Goal: Entertainment & Leisure: Consume media (video, audio)

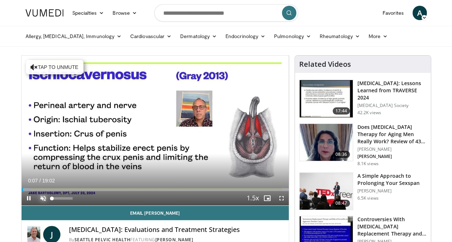
click at [46, 198] on span "Video Player" at bounding box center [43, 198] width 14 height 14
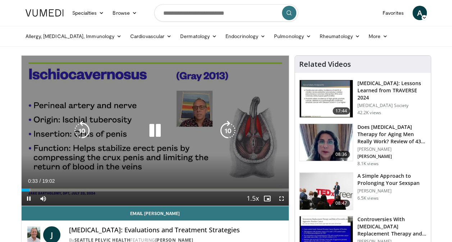
click at [223, 130] on icon "Video Player" at bounding box center [228, 131] width 20 height 20
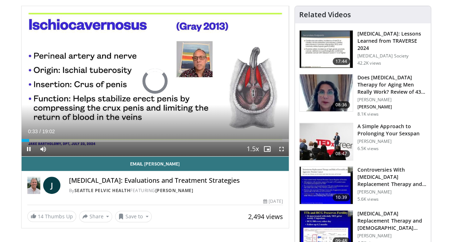
scroll to position [60, 0]
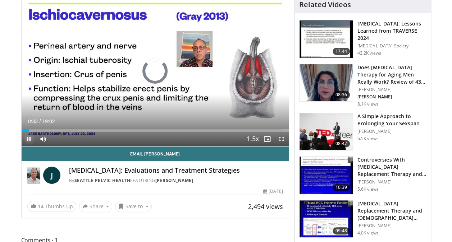
click at [28, 140] on span "Video Player" at bounding box center [29, 139] width 14 height 14
click at [28, 137] on span "Video Player" at bounding box center [29, 139] width 14 height 14
click at [25, 139] on span "Video Player" at bounding box center [29, 139] width 14 height 14
click at [26, 137] on span "Video Player" at bounding box center [29, 139] width 14 height 14
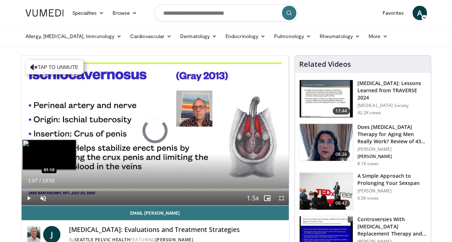
click at [37, 189] on div "Loaded : 3.50% 00:01 01:10" at bounding box center [155, 190] width 267 height 3
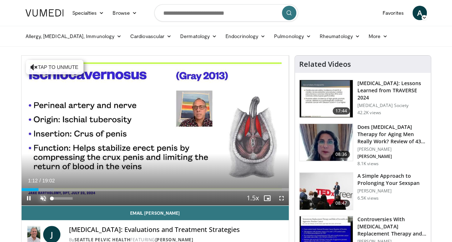
click at [43, 200] on span "Video Player" at bounding box center [43, 198] width 14 height 14
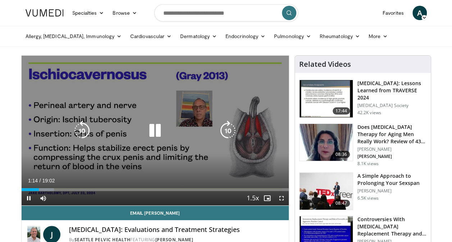
click at [78, 129] on icon "Video Player" at bounding box center [82, 131] width 20 height 20
click at [226, 131] on icon "Video Player" at bounding box center [228, 131] width 20 height 20
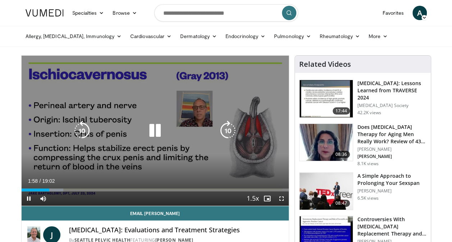
click at [87, 129] on icon "Video Player" at bounding box center [82, 131] width 20 height 20
click at [153, 130] on icon "Video Player" at bounding box center [155, 131] width 20 height 20
click at [30, 199] on span "Video Player" at bounding box center [29, 199] width 14 height 14
click at [76, 127] on icon "Video Player" at bounding box center [82, 131] width 20 height 20
click at [158, 133] on icon "Video Player" at bounding box center [155, 131] width 20 height 20
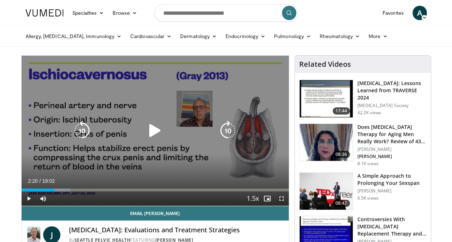
click at [155, 127] on icon "Video Player" at bounding box center [155, 131] width 20 height 20
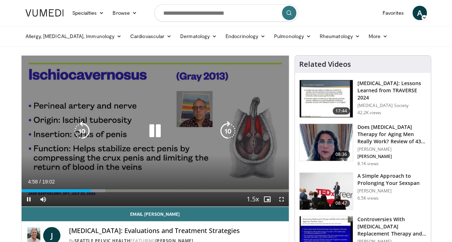
click at [79, 133] on icon "Video Player" at bounding box center [82, 131] width 20 height 20
click at [86, 127] on icon "Video Player" at bounding box center [82, 131] width 20 height 20
click at [82, 131] on icon "Video Player" at bounding box center [82, 131] width 20 height 20
click at [82, 129] on icon "Video Player" at bounding box center [82, 131] width 20 height 20
click at [87, 127] on icon "Video Player" at bounding box center [82, 131] width 20 height 20
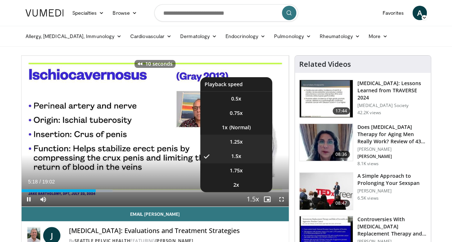
click at [235, 139] on span "1.25x" at bounding box center [236, 142] width 13 height 7
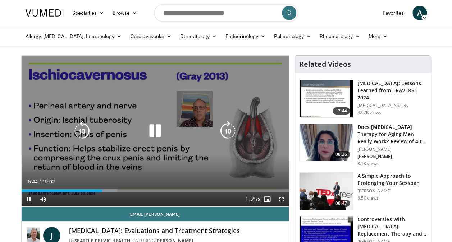
click at [87, 131] on icon "Video Player" at bounding box center [82, 131] width 20 height 20
click at [87, 129] on icon "Video Player" at bounding box center [82, 131] width 20 height 20
click at [83, 130] on icon "Video Player" at bounding box center [82, 131] width 20 height 20
click at [155, 127] on icon "Video Player" at bounding box center [155, 131] width 20 height 20
click at [152, 128] on icon "Video Player" at bounding box center [155, 131] width 20 height 20
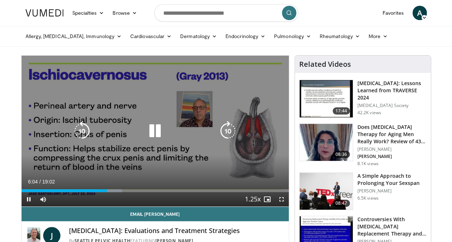
click at [79, 127] on icon "Video Player" at bounding box center [82, 131] width 20 height 20
click at [77, 127] on icon "Video Player" at bounding box center [82, 131] width 20 height 20
click at [148, 125] on icon "Video Player" at bounding box center [155, 131] width 20 height 20
click at [154, 124] on icon "Video Player" at bounding box center [155, 131] width 20 height 20
click at [158, 127] on icon "Video Player" at bounding box center [155, 131] width 20 height 20
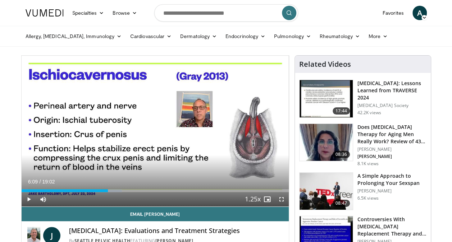
click at [154, 128] on div "10 seconds Tap to unmute" at bounding box center [155, 131] width 267 height 151
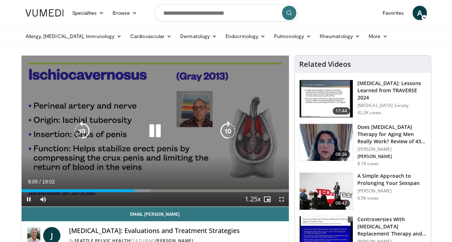
click at [84, 135] on icon "Video Player" at bounding box center [82, 131] width 20 height 20
click at [81, 133] on icon "Video Player" at bounding box center [82, 131] width 20 height 20
click at [81, 132] on icon "Video Player" at bounding box center [82, 131] width 20 height 20
click at [88, 128] on icon "Video Player" at bounding box center [82, 131] width 20 height 20
click at [83, 129] on icon "Video Player" at bounding box center [82, 131] width 20 height 20
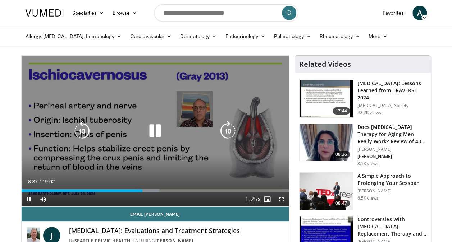
click at [81, 128] on icon "Video Player" at bounding box center [82, 131] width 20 height 20
click at [80, 127] on icon "Video Player" at bounding box center [82, 131] width 20 height 20
click at [76, 132] on icon "Video Player" at bounding box center [82, 131] width 20 height 20
click at [86, 130] on icon "Video Player" at bounding box center [82, 131] width 20 height 20
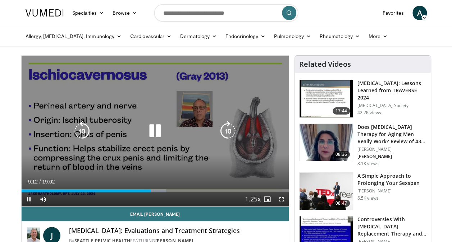
click at [85, 131] on icon "Video Player" at bounding box center [82, 131] width 20 height 20
click at [151, 130] on icon "Video Player" at bounding box center [155, 131] width 20 height 20
click at [152, 130] on icon "Video Player" at bounding box center [155, 131] width 20 height 20
click at [80, 130] on icon "Video Player" at bounding box center [82, 131] width 20 height 20
click at [227, 127] on icon "Video Player" at bounding box center [228, 131] width 20 height 20
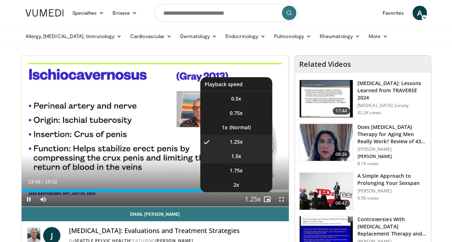
click at [241, 157] on span "1.5x" at bounding box center [236, 156] width 10 height 7
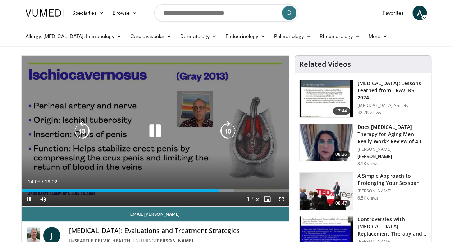
click at [227, 129] on icon "Video Player" at bounding box center [228, 131] width 20 height 20
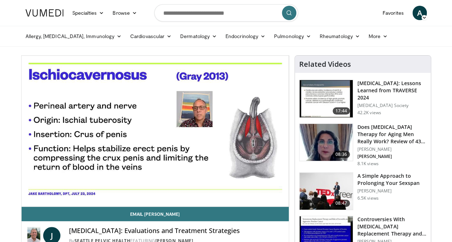
click at [222, 127] on div "10 seconds Tap to unmute" at bounding box center [155, 131] width 267 height 151
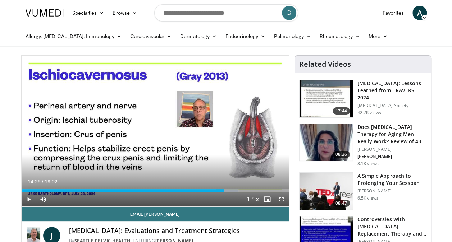
click at [222, 127] on div "10 seconds Tap to unmute" at bounding box center [155, 131] width 267 height 151
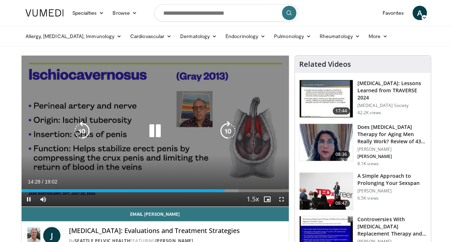
click at [223, 132] on icon "Video Player" at bounding box center [228, 131] width 20 height 20
click at [229, 129] on icon "Video Player" at bounding box center [228, 131] width 20 height 20
click at [228, 127] on icon "Video Player" at bounding box center [228, 131] width 20 height 20
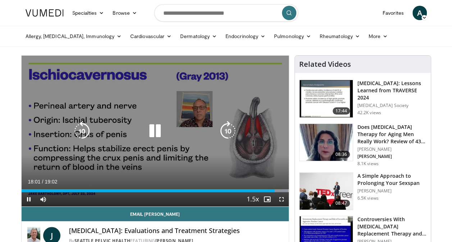
click at [230, 124] on icon "Video Player" at bounding box center [228, 131] width 20 height 20
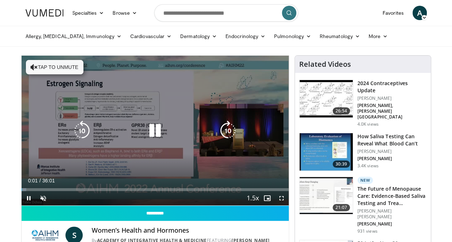
click at [151, 130] on icon "Video Player" at bounding box center [155, 131] width 20 height 20
